Goal: Task Accomplishment & Management: Complete application form

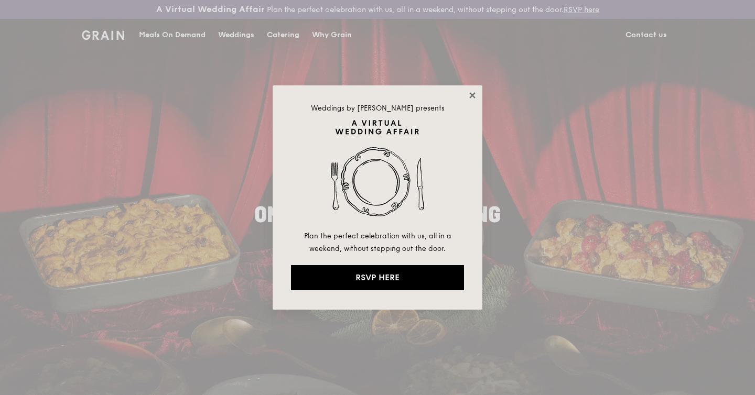
click at [470, 96] on icon at bounding box center [472, 95] width 6 height 6
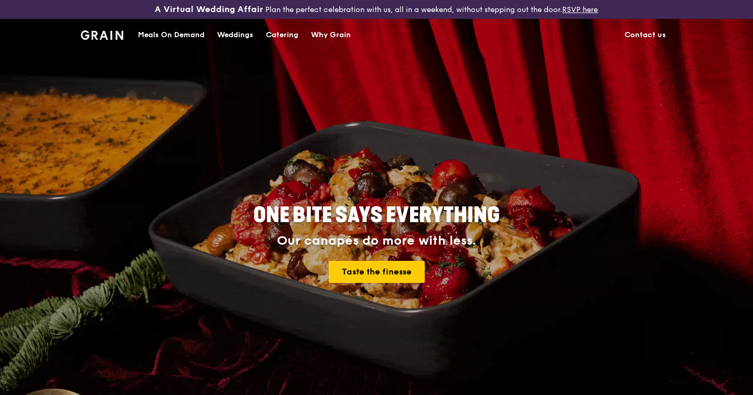
click at [282, 35] on div "Catering" at bounding box center [282, 34] width 32 height 31
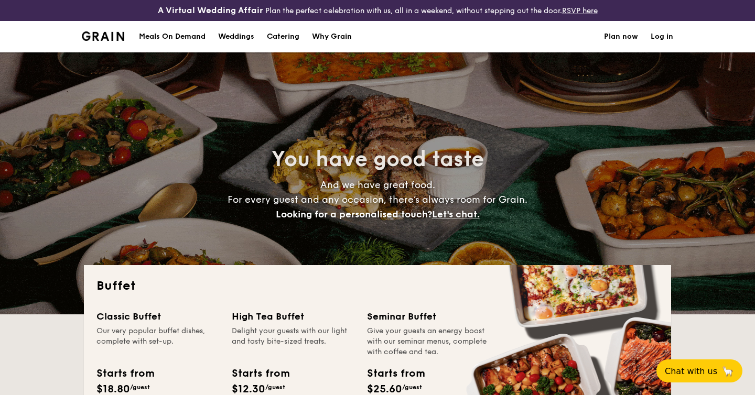
select select
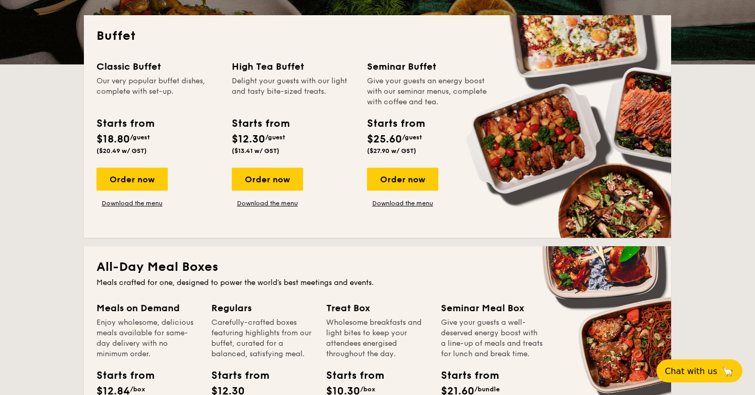
scroll to position [256, 0]
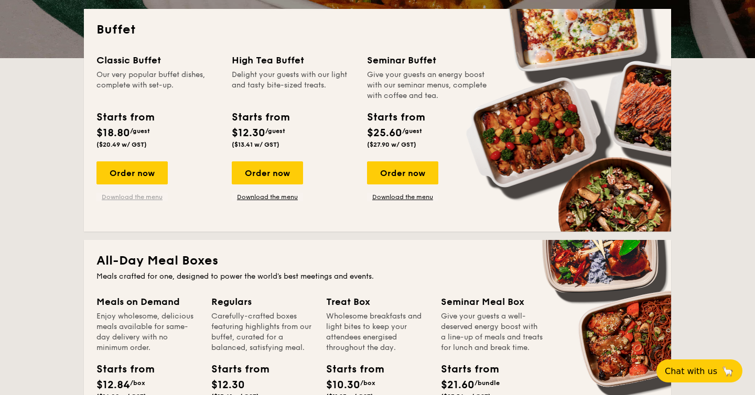
click at [144, 197] on link "Download the menu" at bounding box center [131, 197] width 71 height 8
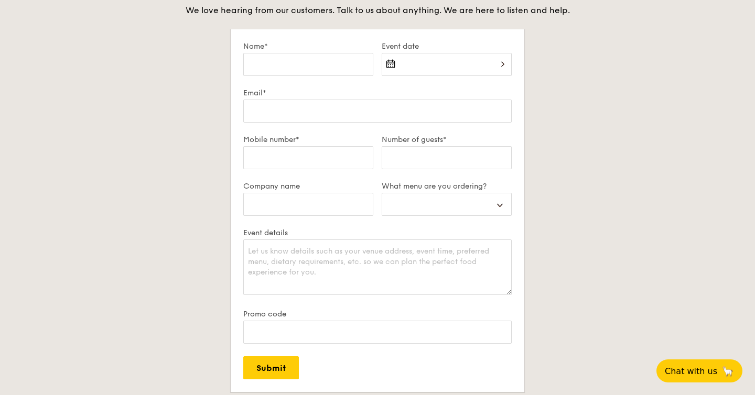
scroll to position [1835, 0]
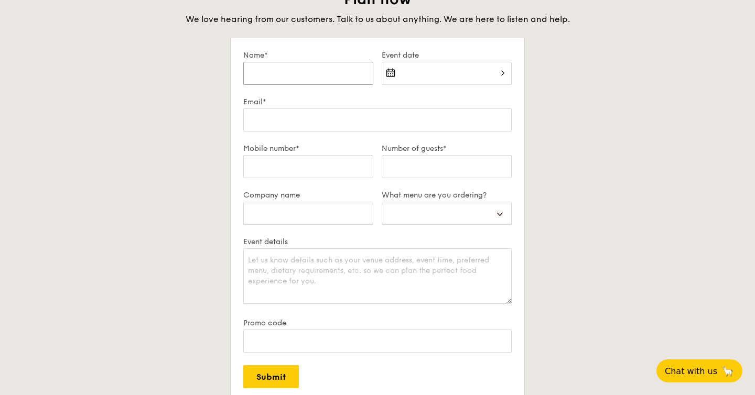
click at [304, 74] on input "Name*" at bounding box center [308, 73] width 130 height 23
type input "[PERSON_NAME]"
type input "[EMAIL_ADDRESS][DOMAIN_NAME]"
type input "91732383"
type input "Household"
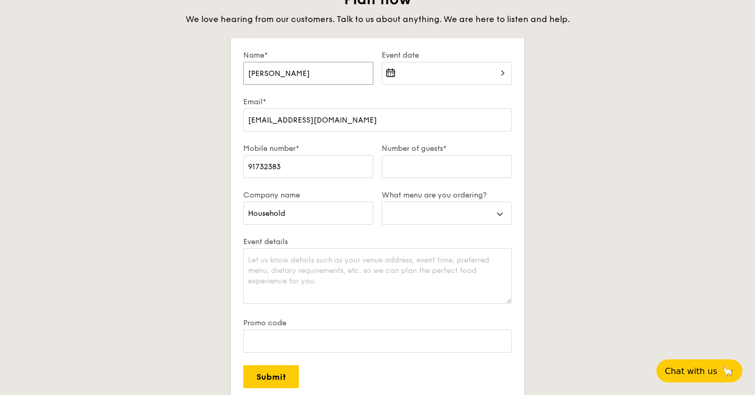
select select
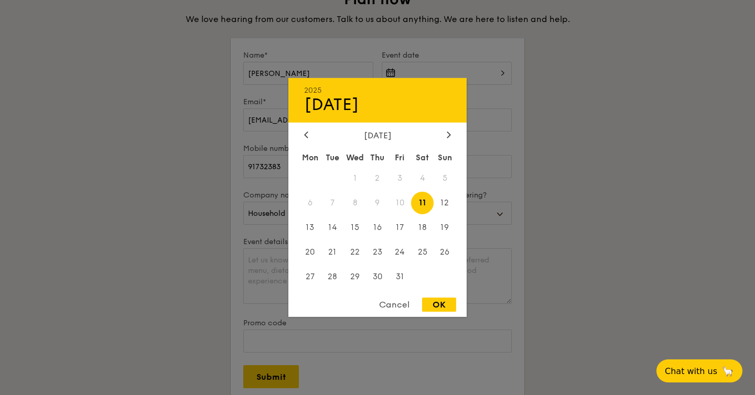
click at [405, 83] on div "2025 Oct [DATE] Tue Wed Thu Fri Sat Sun 1 2 3 4 5 6 7 8 9 10 11 12 13 14 15 16 …" at bounding box center [447, 80] width 130 height 36
click at [419, 204] on span "11" at bounding box center [422, 203] width 23 height 23
click at [443, 306] on div "OK" at bounding box center [439, 305] width 34 height 14
type input "[DATE]"
select select
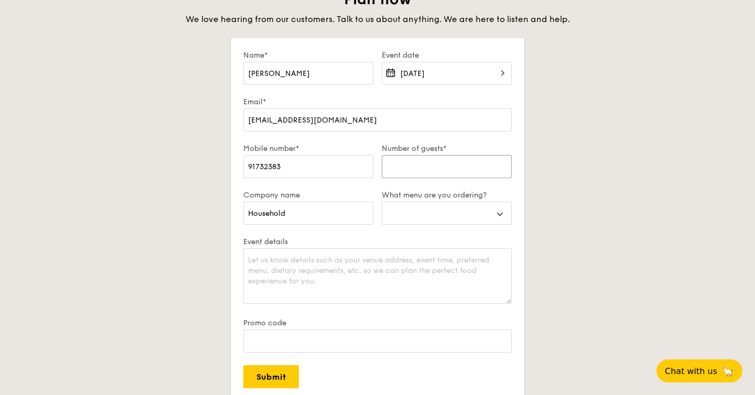
click at [415, 171] on input "Number of guests*" at bounding box center [447, 166] width 130 height 23
type input "5"
select select
type input "50"
select select
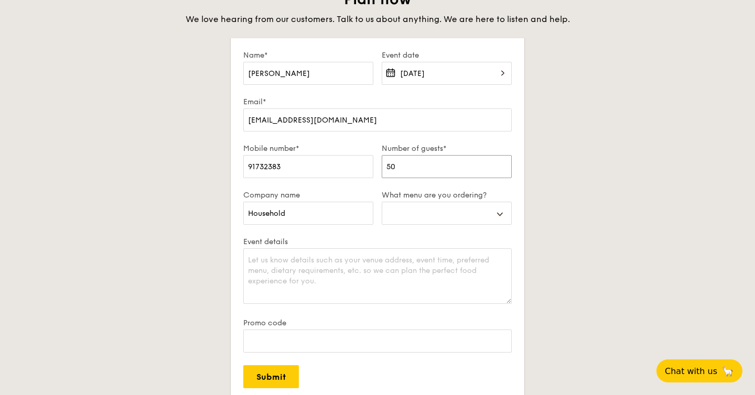
type input "50"
click at [445, 213] on select "Buffet Mini Buffet High Tea Canapés Meal Boxes Wedding" at bounding box center [447, 213] width 130 height 23
select select "buffet"
click at [332, 266] on textarea "Event details" at bounding box center [377, 276] width 268 height 56
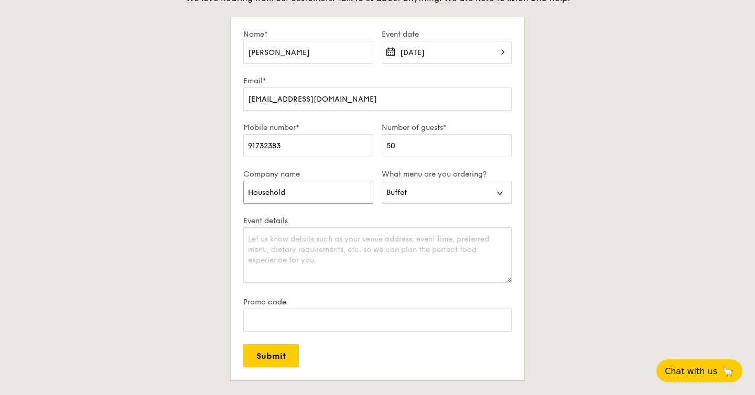
click at [316, 197] on input "Household" at bounding box center [308, 192] width 130 height 23
click at [551, 186] on div "Plan now We love hearing from our customers. Talk to us about anything. We are …" at bounding box center [377, 212] width 587 height 486
click at [360, 244] on textarea "Event details" at bounding box center [377, 255] width 268 height 56
type textarea "f"
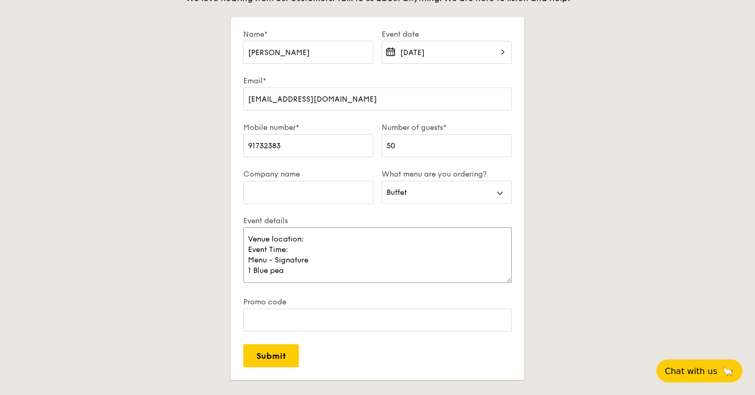
drag, startPoint x: 253, startPoint y: 271, endPoint x: 296, endPoint y: 272, distance: 43.0
click at [296, 272] on textarea "Venue location: Event Time: Menu - Signature 1 Blue pea" at bounding box center [377, 255] width 268 height 56
paste textarea "utterfly Blue Pea Rice"
paste textarea "Wok Tossed Chow Mein"
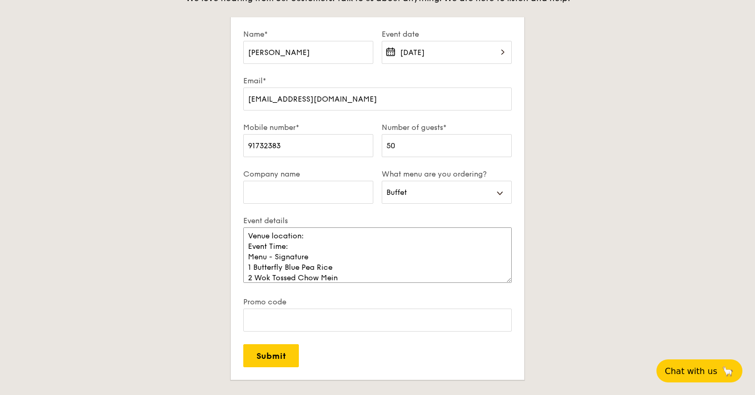
scroll to position [14, 0]
drag, startPoint x: 335, startPoint y: 258, endPoint x: 254, endPoint y: 255, distance: 80.8
click at [254, 255] on textarea "Venue location: Event Time: Menu - Signature 1 Butterfly Blue Pea Rice 2 Wok To…" at bounding box center [377, 255] width 268 height 56
paste textarea "Fragrant [PERSON_NAME]"
click at [345, 273] on textarea "Venue location: Event Time: Menu - Signature 1 Fragrant Basil Tea Rice 2 Wok To…" at bounding box center [377, 255] width 268 height 56
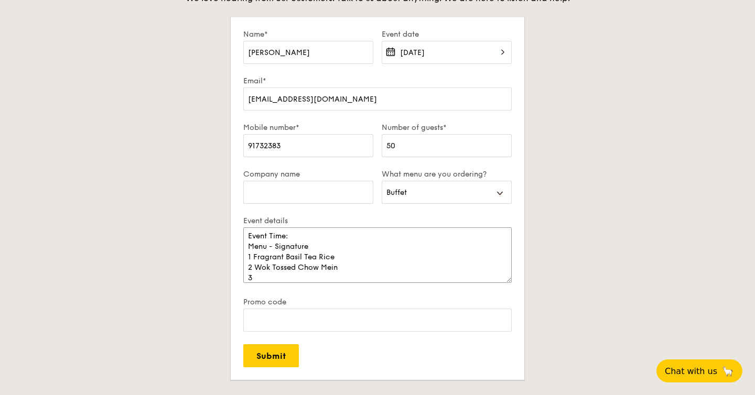
paste textarea "Hikari Miso Glazed Chicken"
drag, startPoint x: 344, startPoint y: 256, endPoint x: 254, endPoint y: 256, distance: 90.7
click at [254, 256] on textarea "Venue location: Event Time: Menu - Signature 1 Fragrant Basil Tea Rice 2 Wok To…" at bounding box center [377, 255] width 268 height 56
paste textarea "Butterfly Blue P"
click at [385, 275] on textarea "Venue location: Event Time: Menu - Signature 1 Butterfly Blue Pea Rice 2 Wok To…" at bounding box center [377, 255] width 268 height 56
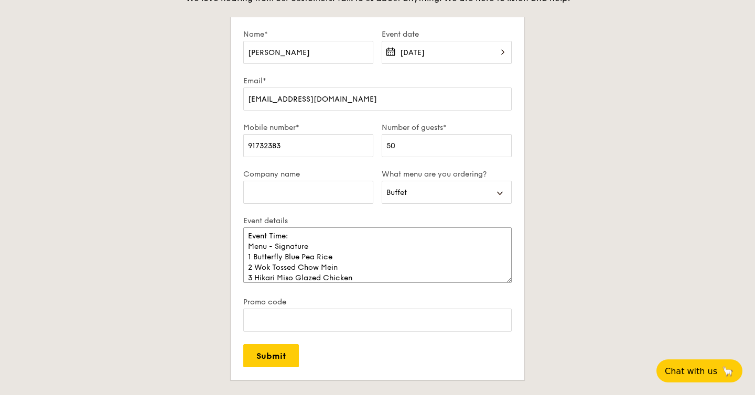
scroll to position [24, 0]
paste textarea "Tuscan Garlic Cream White Fish"
paste textarea "Roasted Rainbow Vegetable"
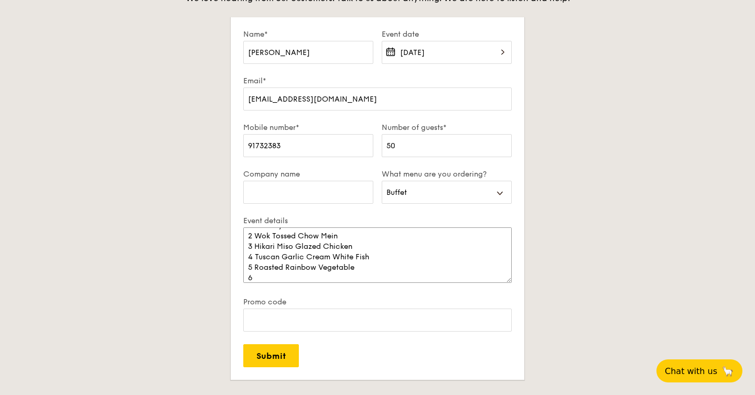
paste textarea "Japanese Karaage"
paste textarea "Ondeh Ondeh Pandan Cake"
paste textarea "Singapore Styled Chicken Satay"
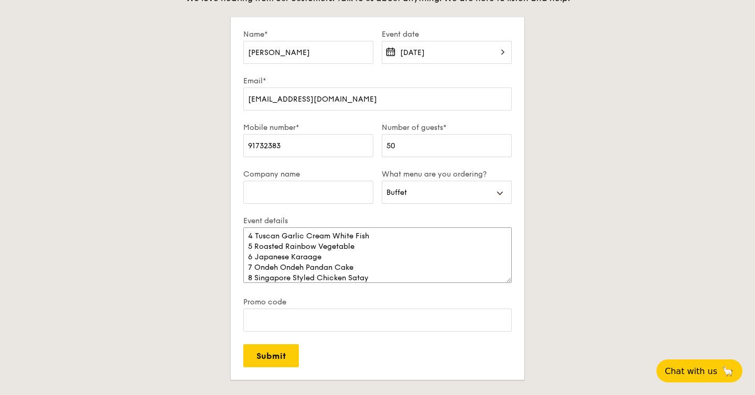
scroll to position [77, 0]
paste textarea "Chamomile Mint Tea"
click at [255, 269] on textarea "Venue location: Event Time: Menu - Signature 1 Butterfly Blue Pea Rice 2 Wok To…" at bounding box center [377, 255] width 268 height 56
paste textarea "[DEMOGRAPHIC_DATA] Bibim Salad"
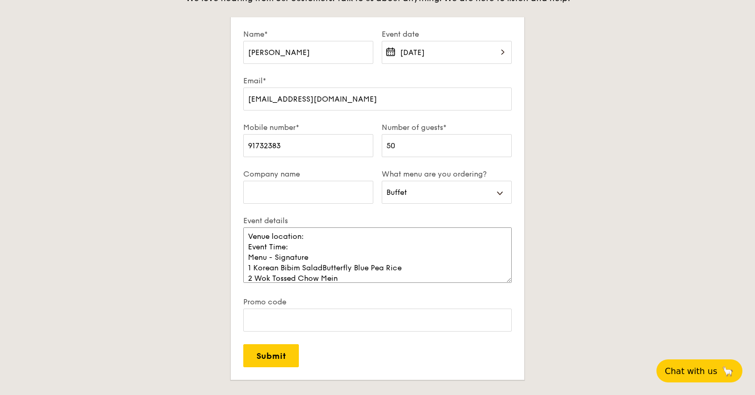
click at [404, 270] on textarea "Venue location: Event Time: Menu - Signature 1 Korean Bibim SaladButterfly Blue…" at bounding box center [377, 255] width 268 height 56
drag, startPoint x: 341, startPoint y: 277, endPoint x: 256, endPoint y: 276, distance: 84.4
click at [256, 276] on textarea "Venue location: Event Time: Menu - Signature 1 Korean Bibim Salad 2 Wok Tossed …" at bounding box center [377, 255] width 268 height 56
paste textarea "Butterfly Blue Pea Rice"
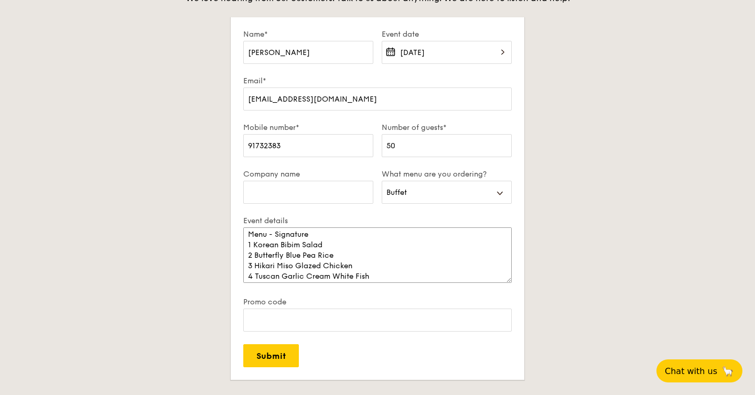
type textarea "Venue location: Event Time: Menu - Signature 1 Korean Bibim Salad 2 Butterfly B…"
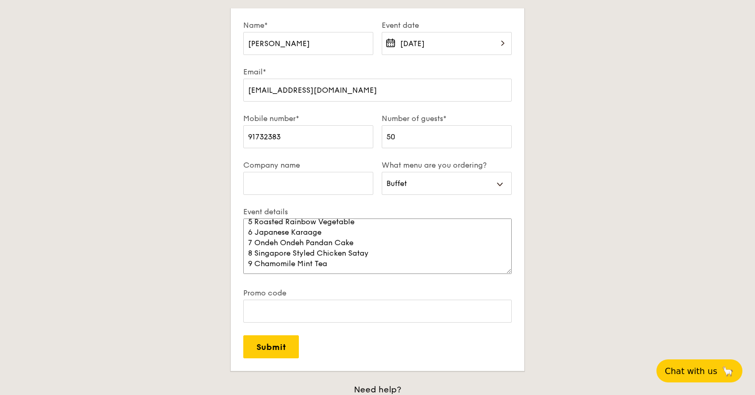
scroll to position [84, 0]
click at [282, 352] on input "Submit" at bounding box center [271, 346] width 56 height 23
select select
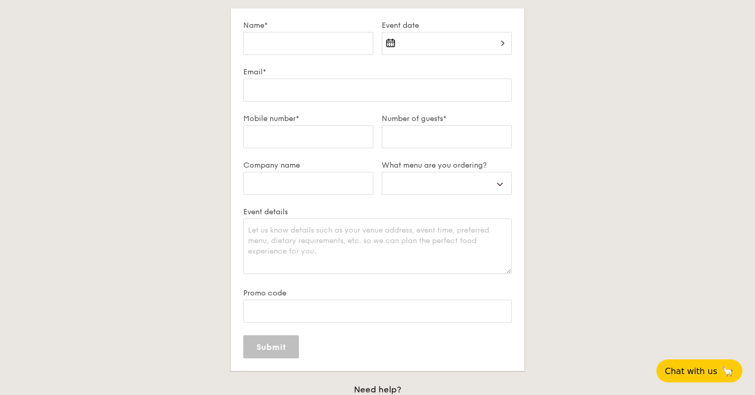
scroll to position [0, 0]
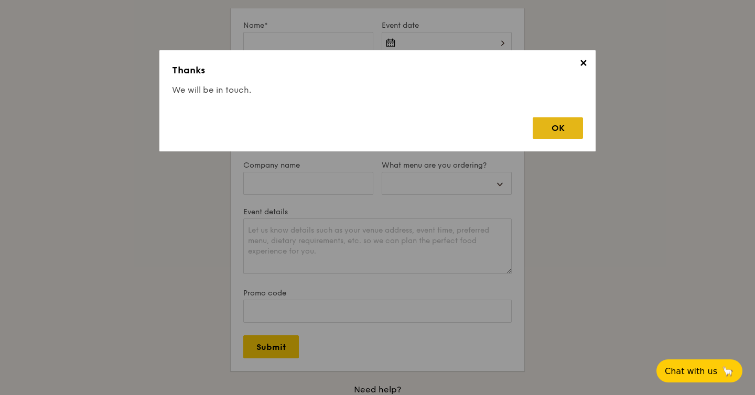
click at [560, 133] on div "OK" at bounding box center [557, 127] width 50 height 21
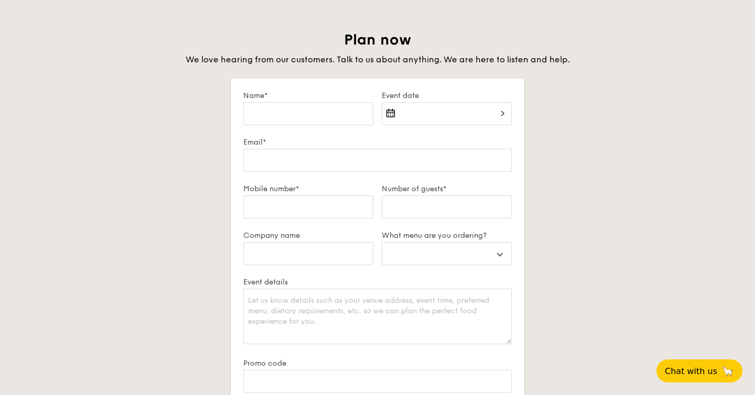
scroll to position [1747, 0]
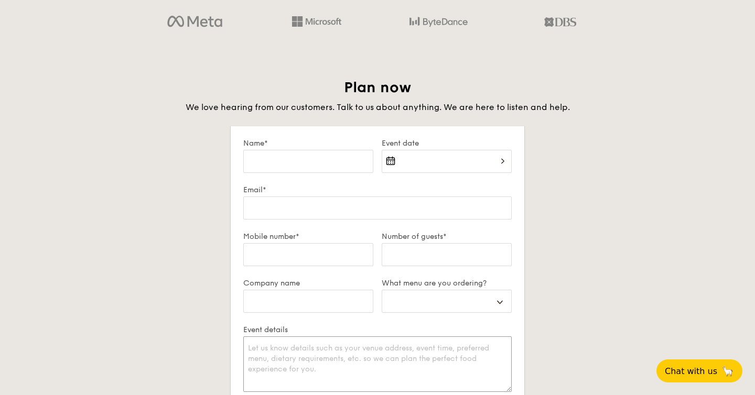
click at [399, 365] on textarea "Event details" at bounding box center [377, 364] width 268 height 56
paste textarea "Butterfly Blue Pea Rice"
select select
type textarea "Butterfly Blue Pea Rice"
select select
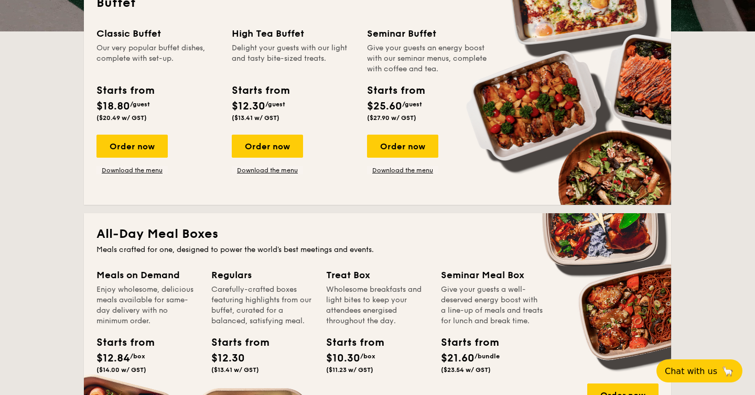
scroll to position [301, 0]
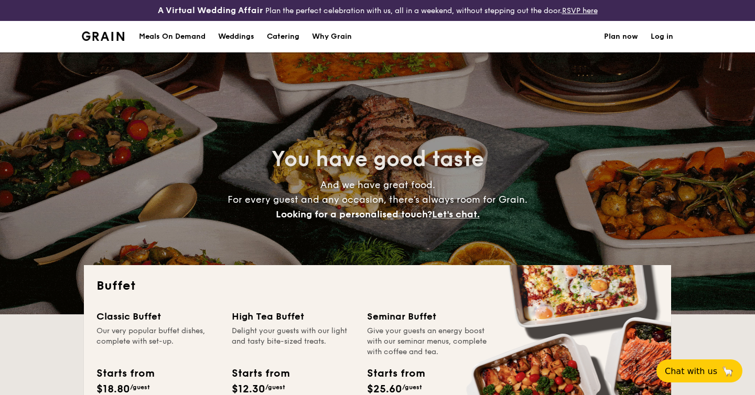
select select
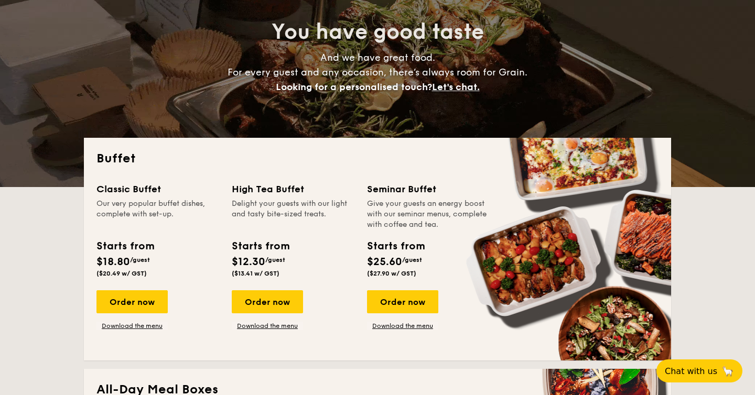
scroll to position [126, 0]
